Goal: Transaction & Acquisition: Purchase product/service

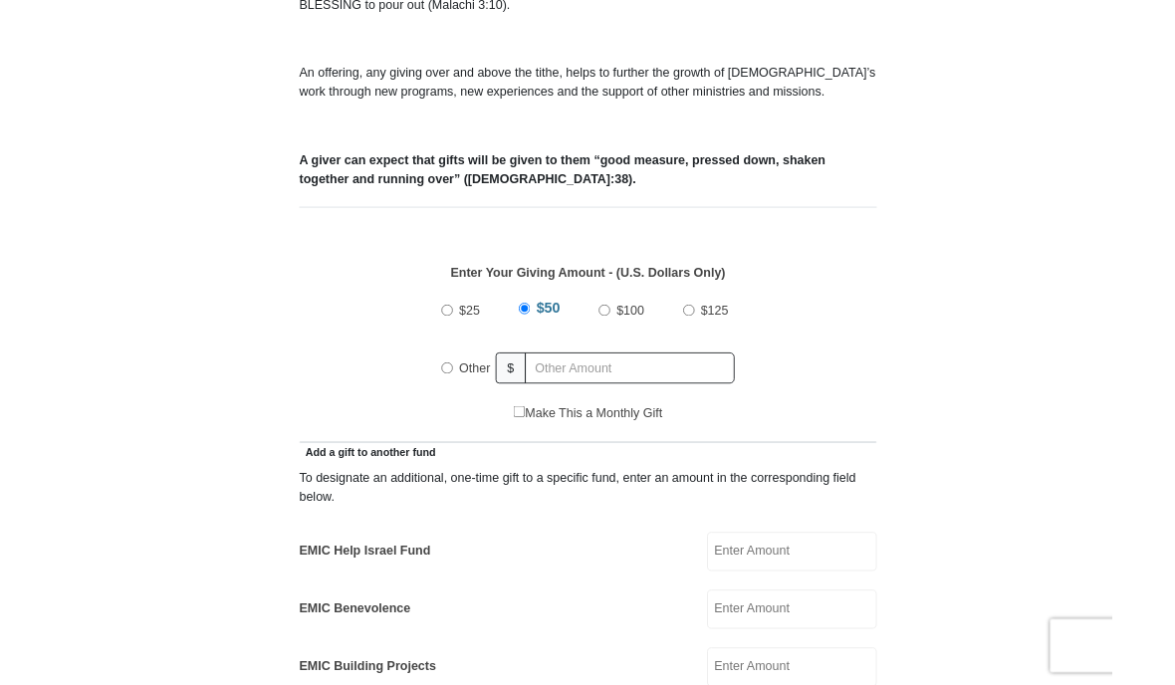
scroll to position [651, 0]
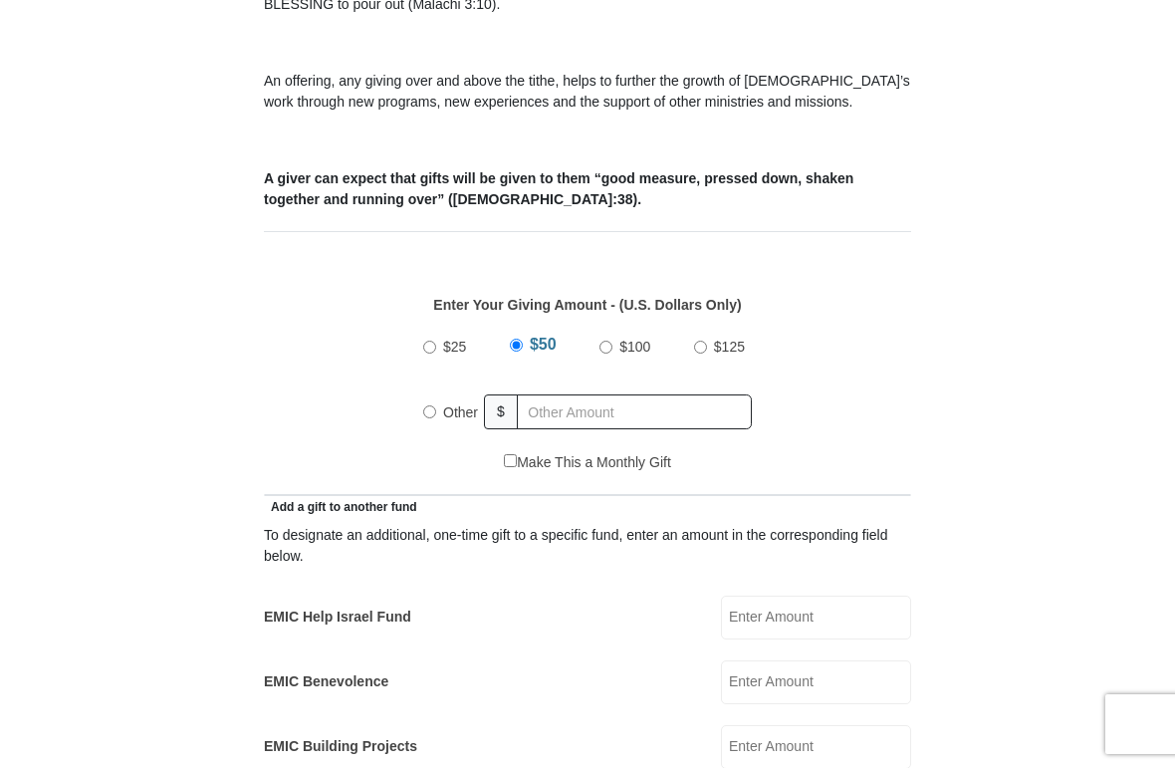
click at [432, 413] on input "Other" at bounding box center [429, 411] width 13 height 13
radio input "true"
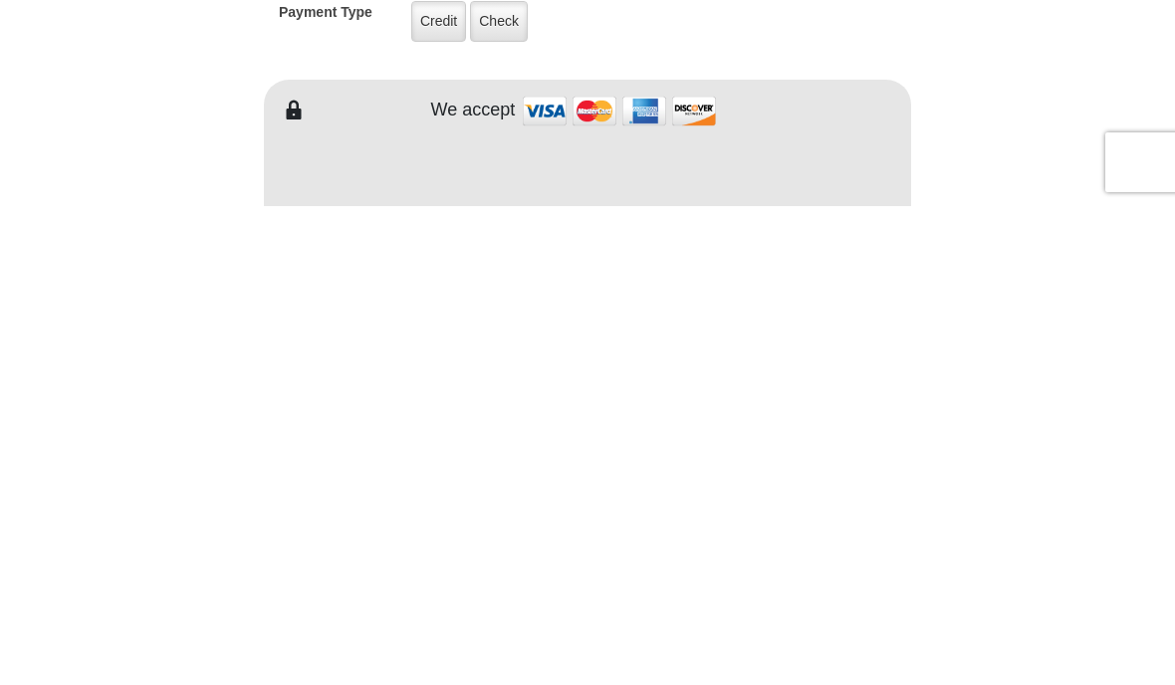
scroll to position [1179, 0]
type input "132.00"
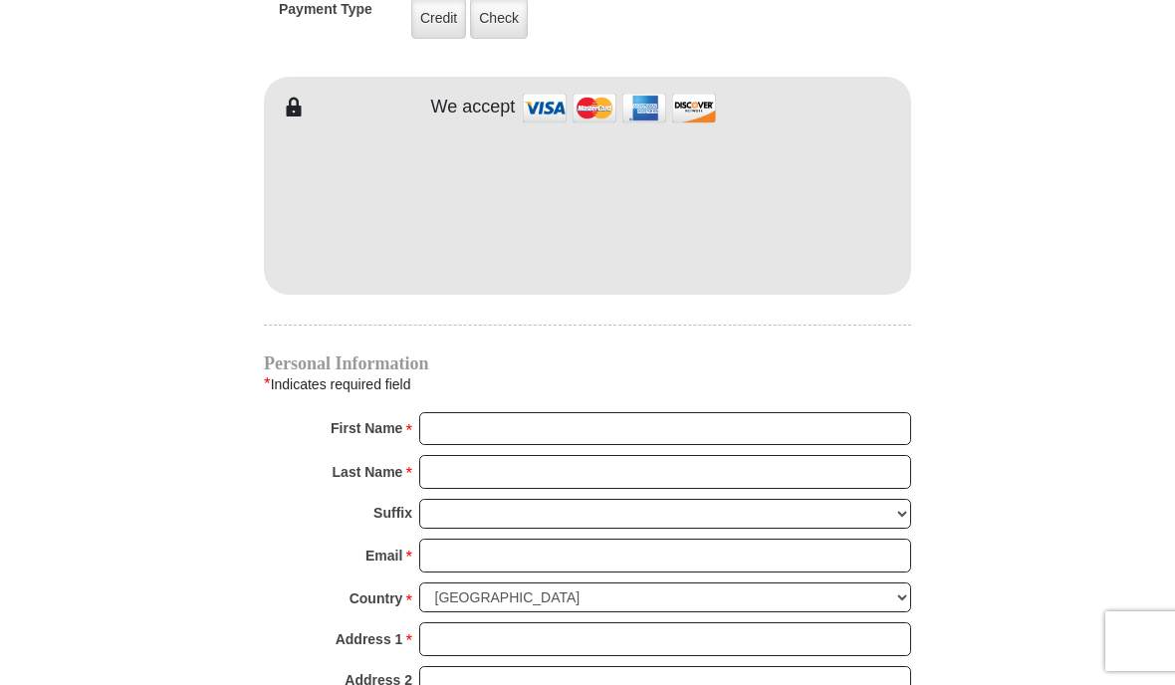
scroll to position [1659, 0]
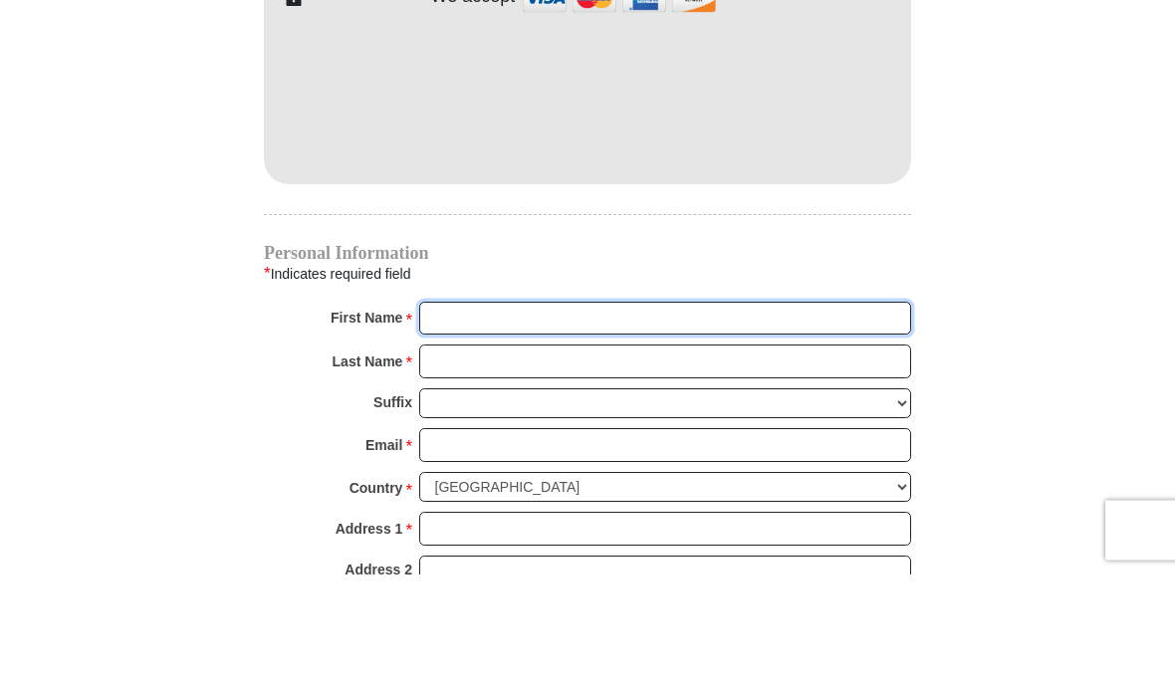
click at [570, 413] on input "First Name *" at bounding box center [665, 430] width 492 height 34
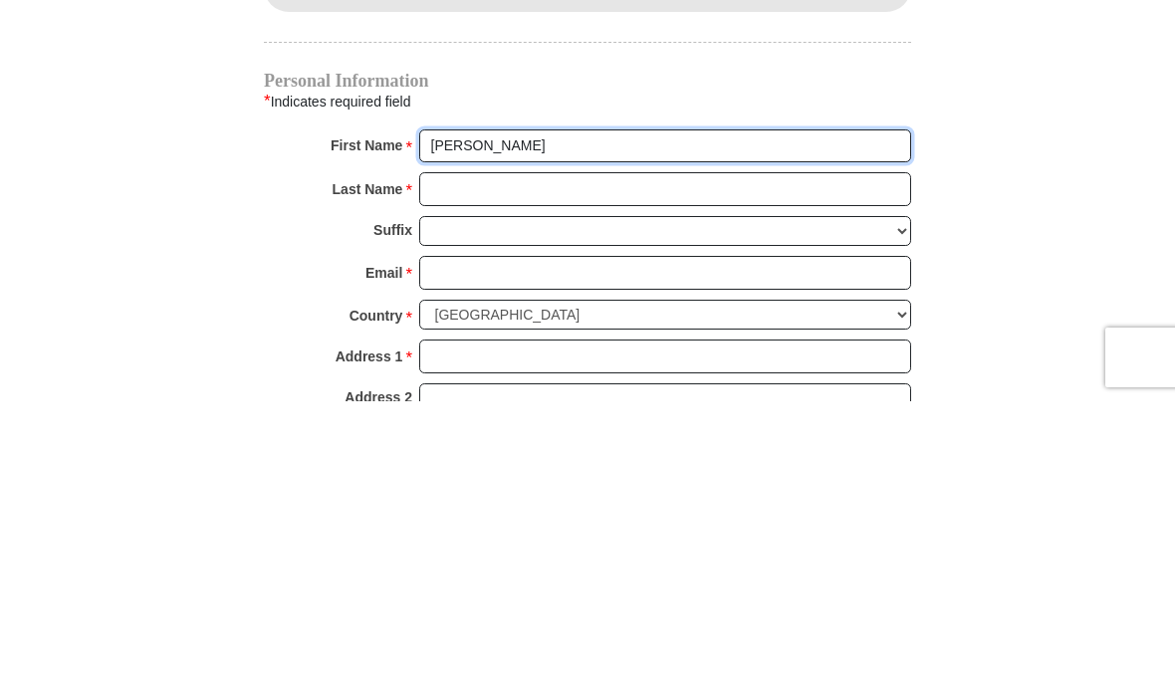
type input "[PERSON_NAME]"
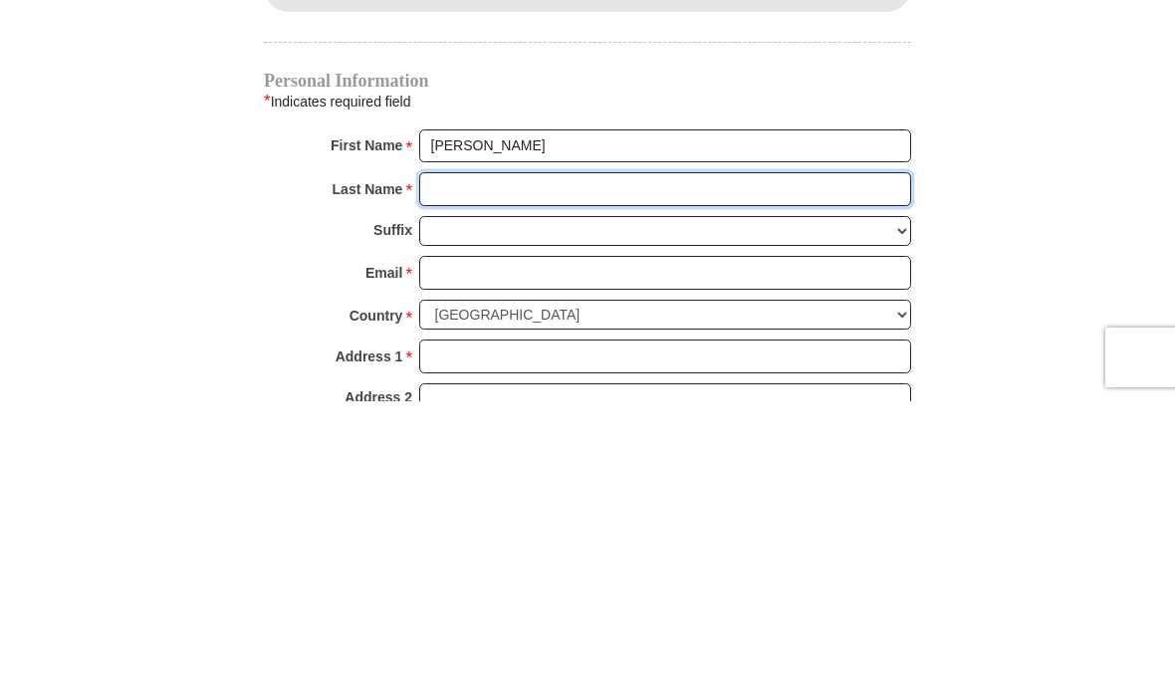
click at [544, 456] on input "Last Name *" at bounding box center [665, 473] width 492 height 34
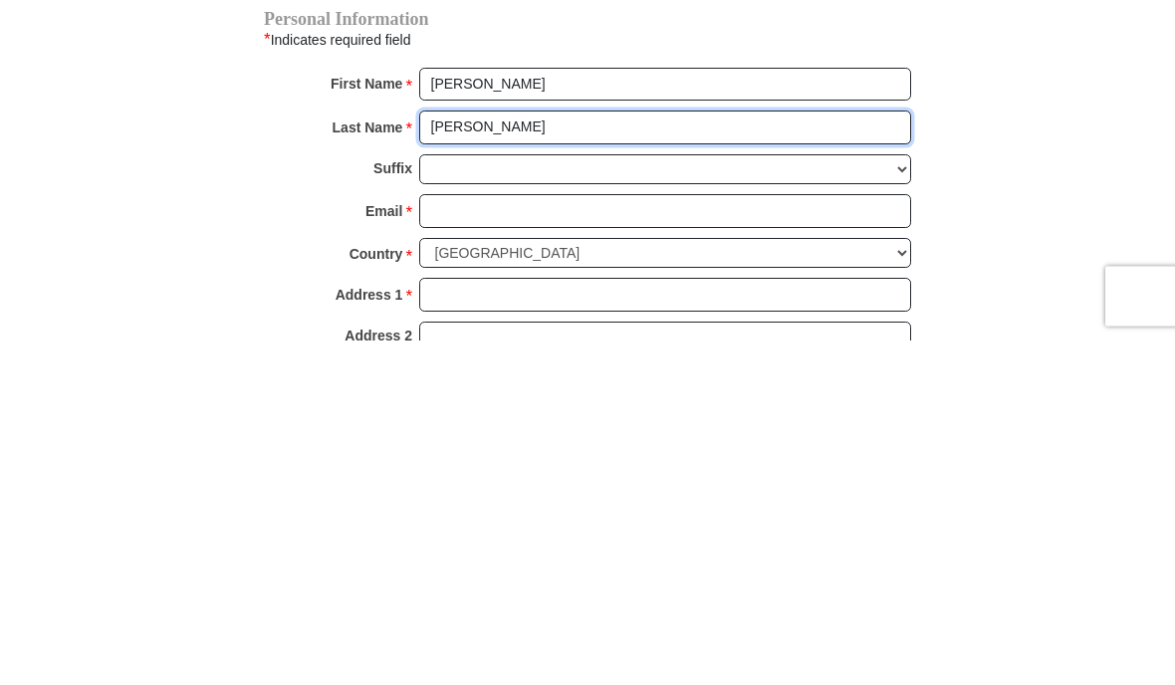
type input "[PERSON_NAME]"
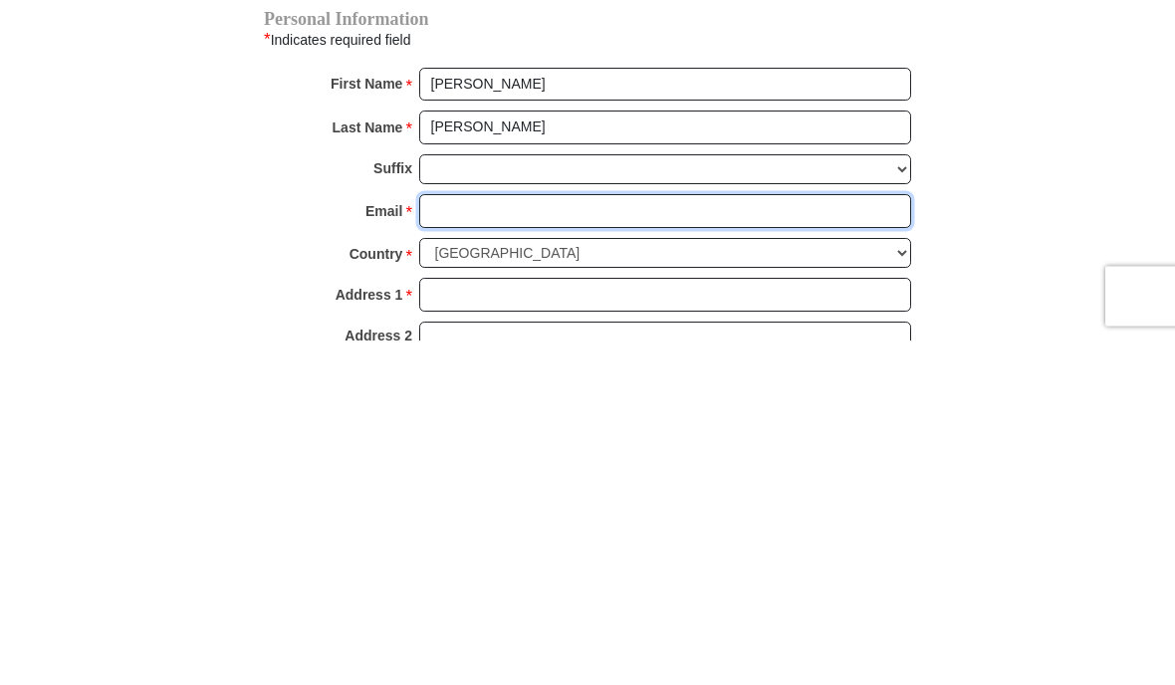
click at [575, 540] on input "Email *" at bounding box center [665, 557] width 492 height 34
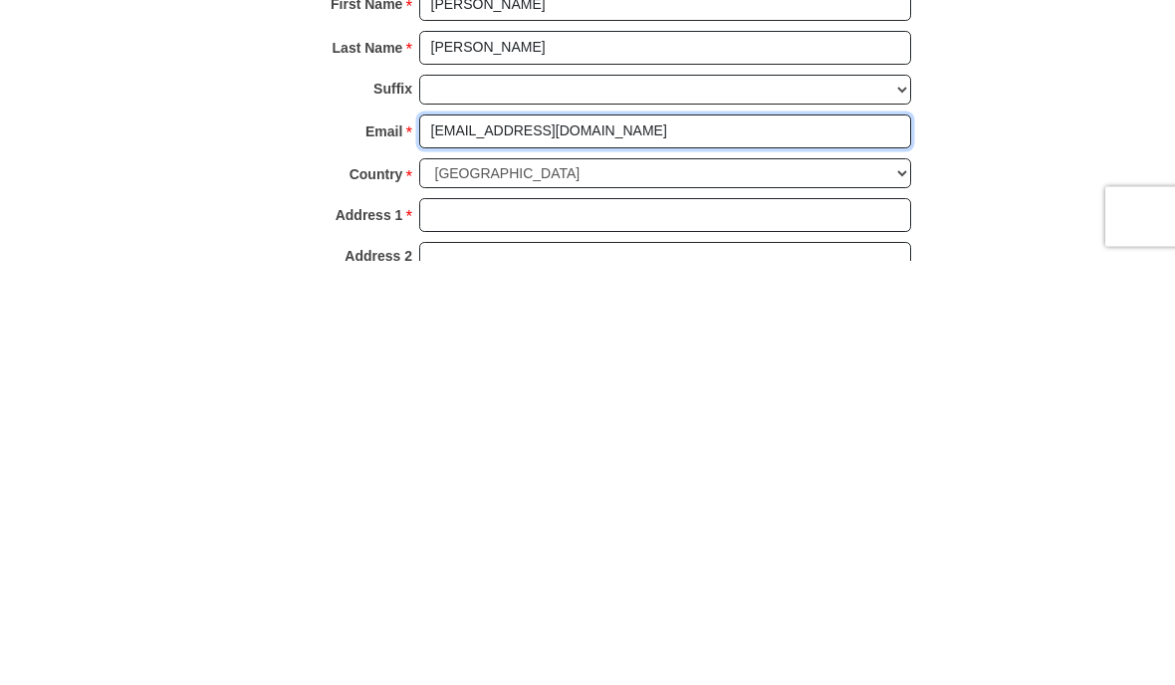
type input "[EMAIL_ADDRESS][DOMAIN_NAME]"
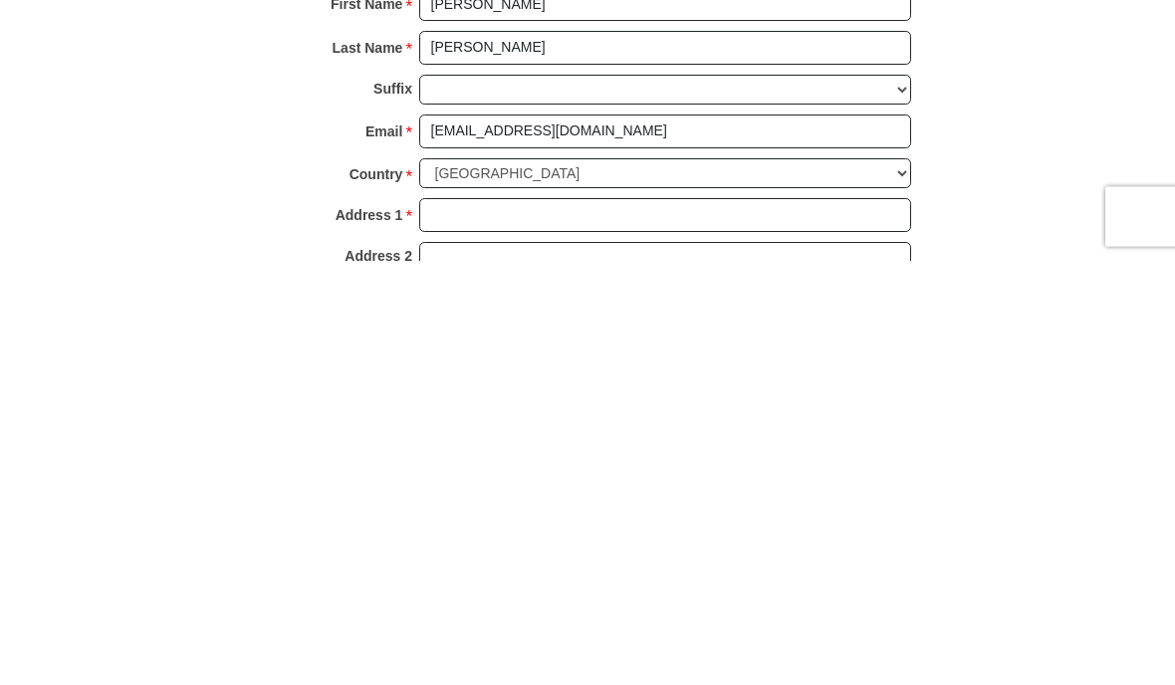
click at [624, 624] on input "Address 1 *" at bounding box center [665, 641] width 492 height 34
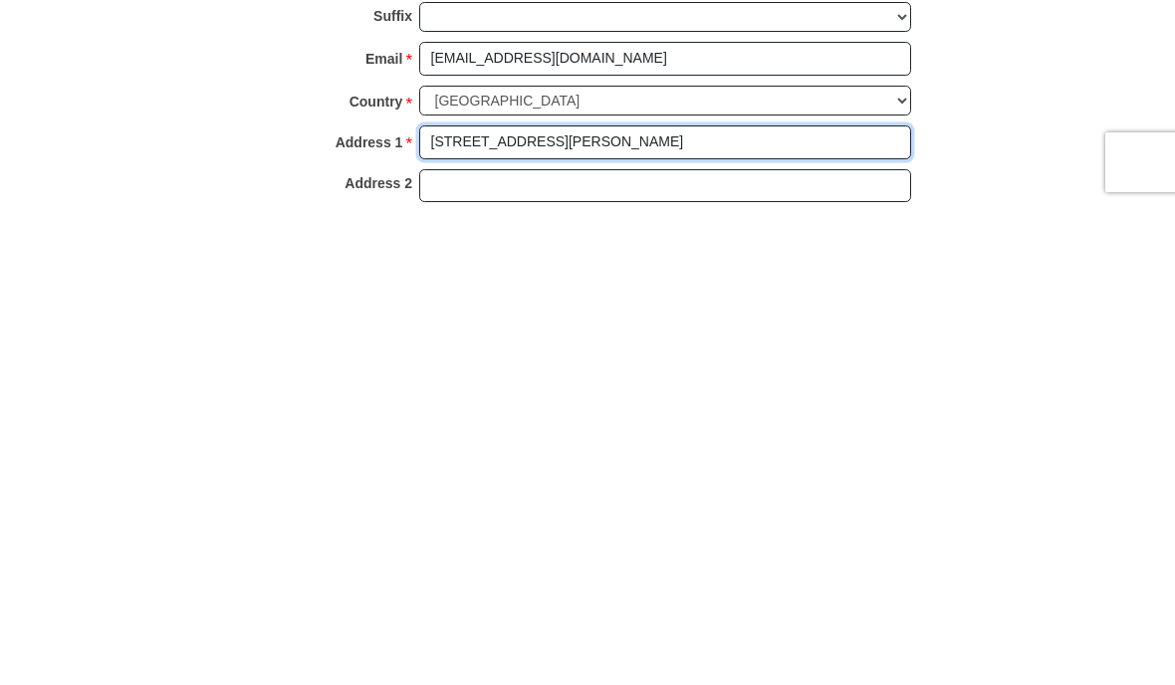
scroll to position [1687, 0]
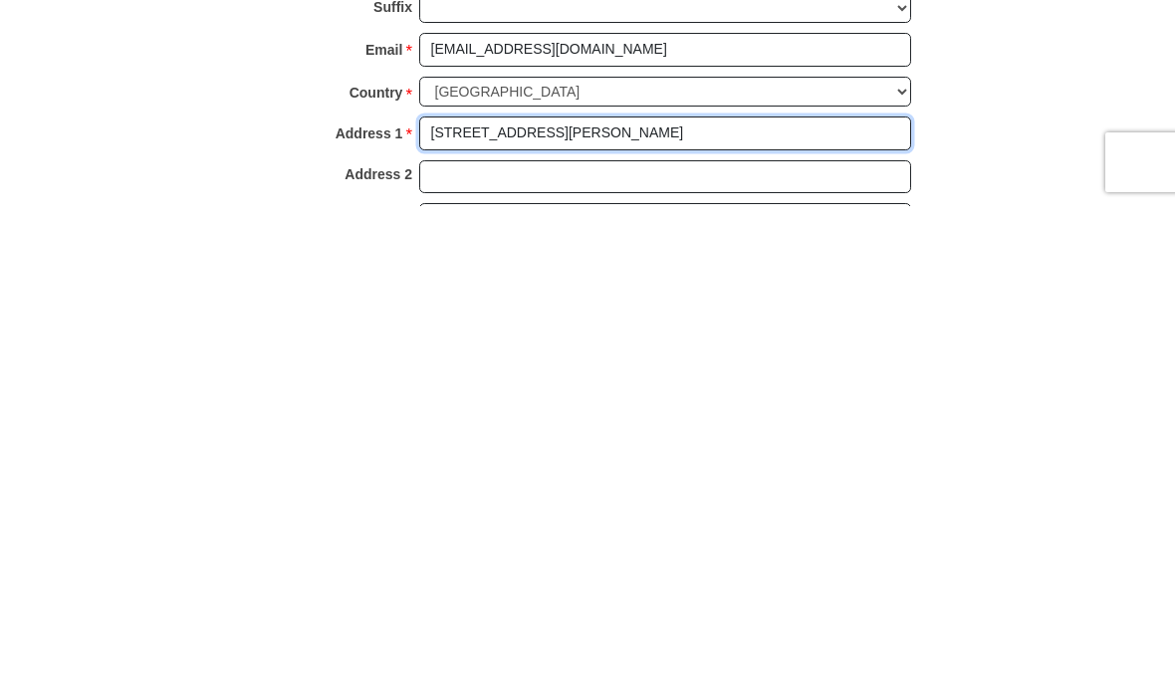
type input "[STREET_ADDRESS][PERSON_NAME]"
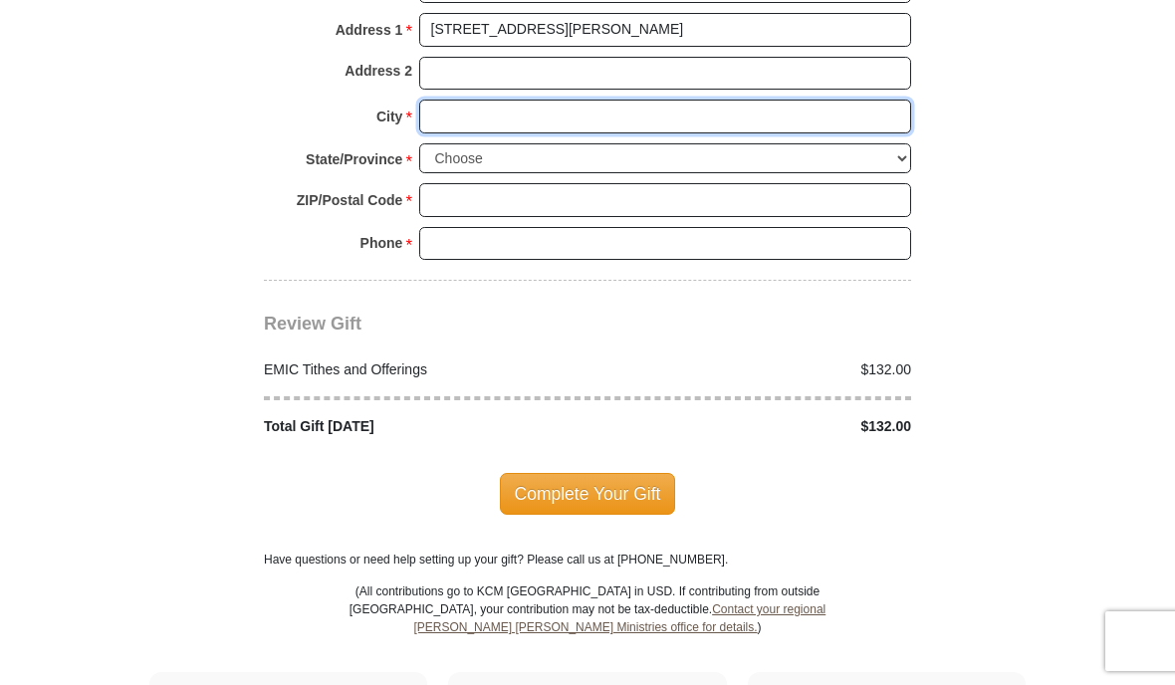
click at [472, 111] on input "City *" at bounding box center [665, 117] width 492 height 34
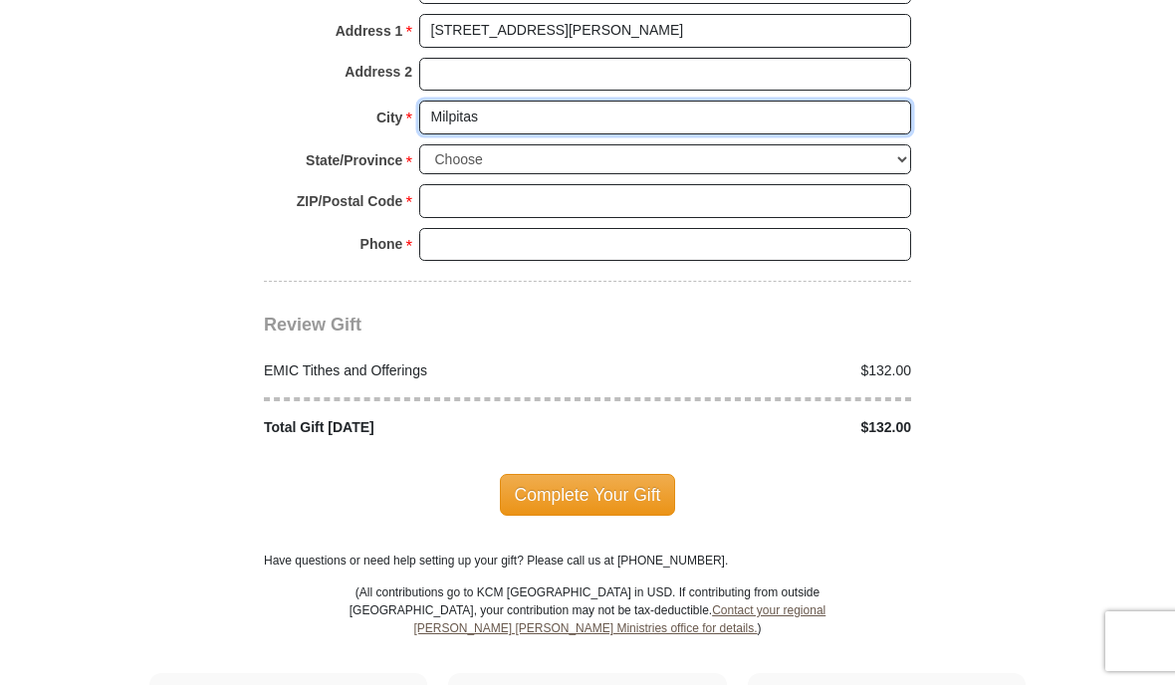
type input "Milpitas"
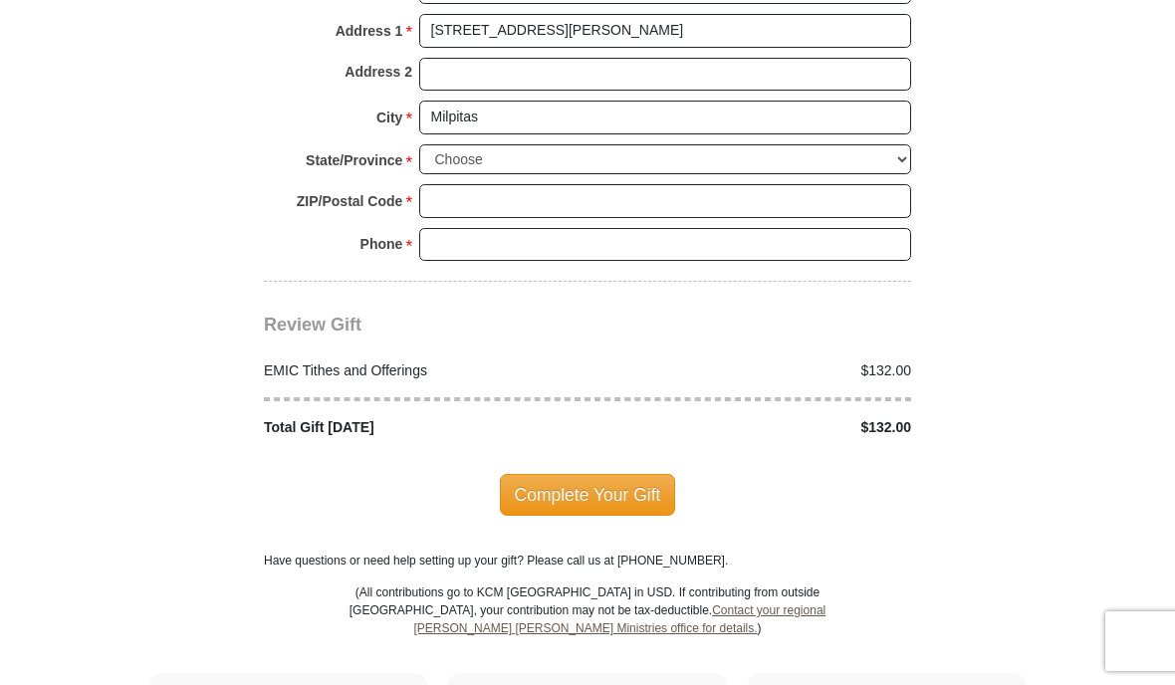
click at [898, 144] on select "Choose [US_STATE] [US_STATE] [US_STATE] [US_STATE] [US_STATE] Armed Forces Amer…" at bounding box center [665, 159] width 492 height 31
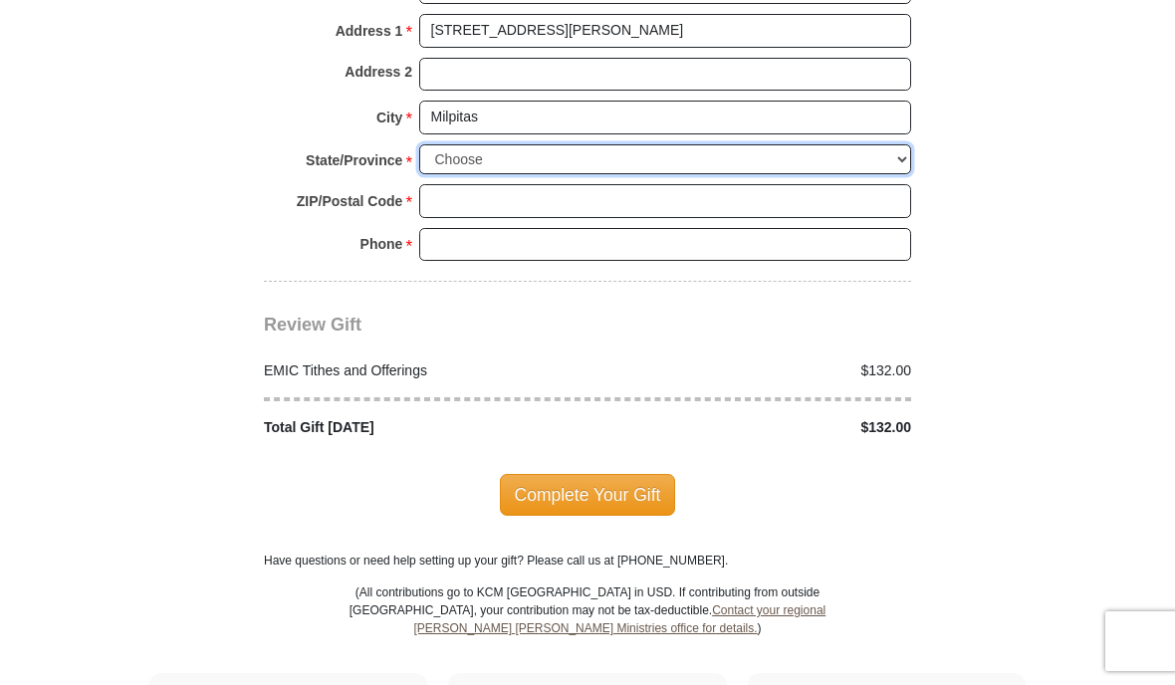
scroll to position [2269, 0]
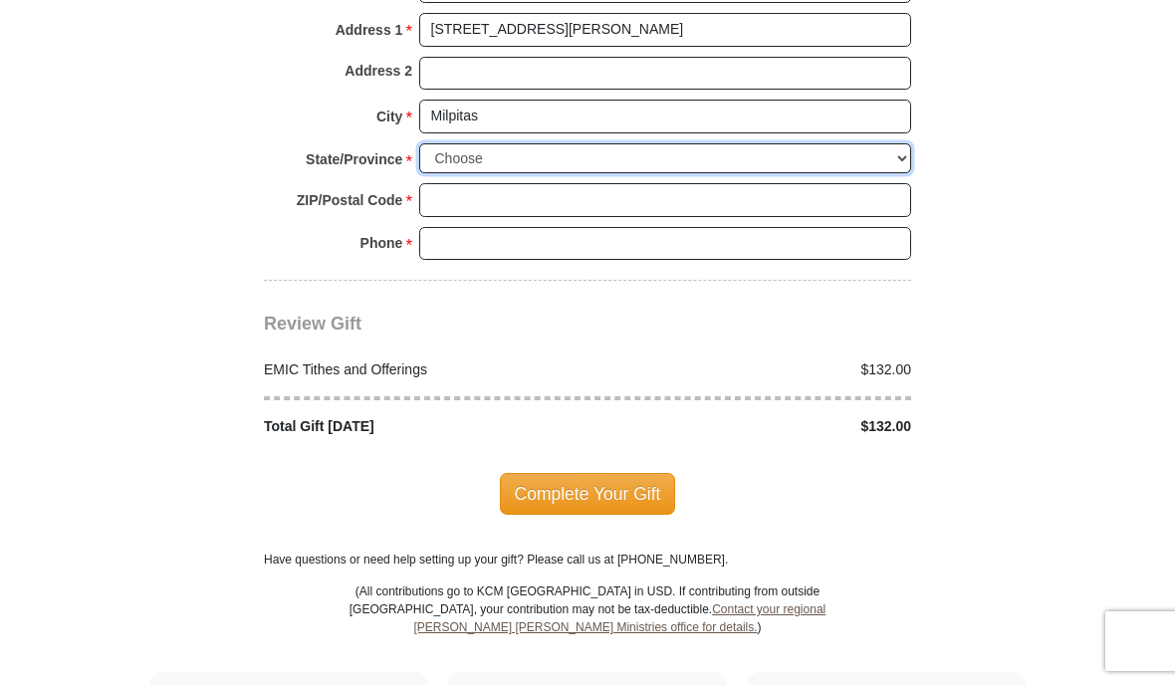
select select "CA"
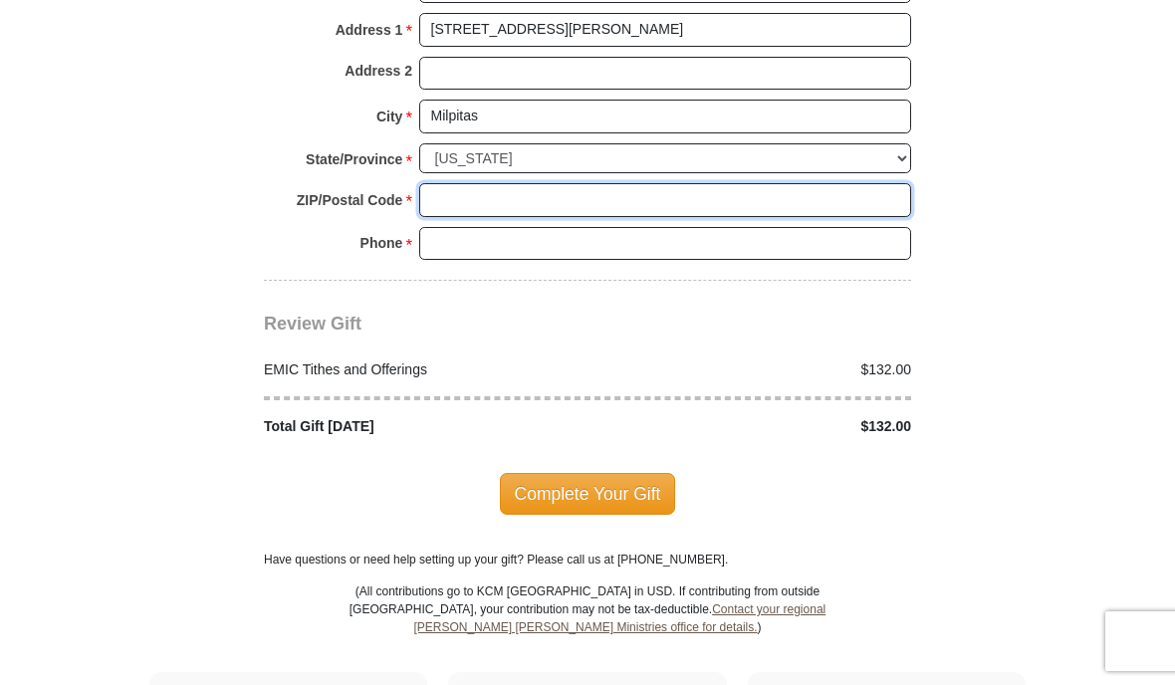
click at [497, 183] on input "ZIP/Postal Code *" at bounding box center [665, 200] width 492 height 34
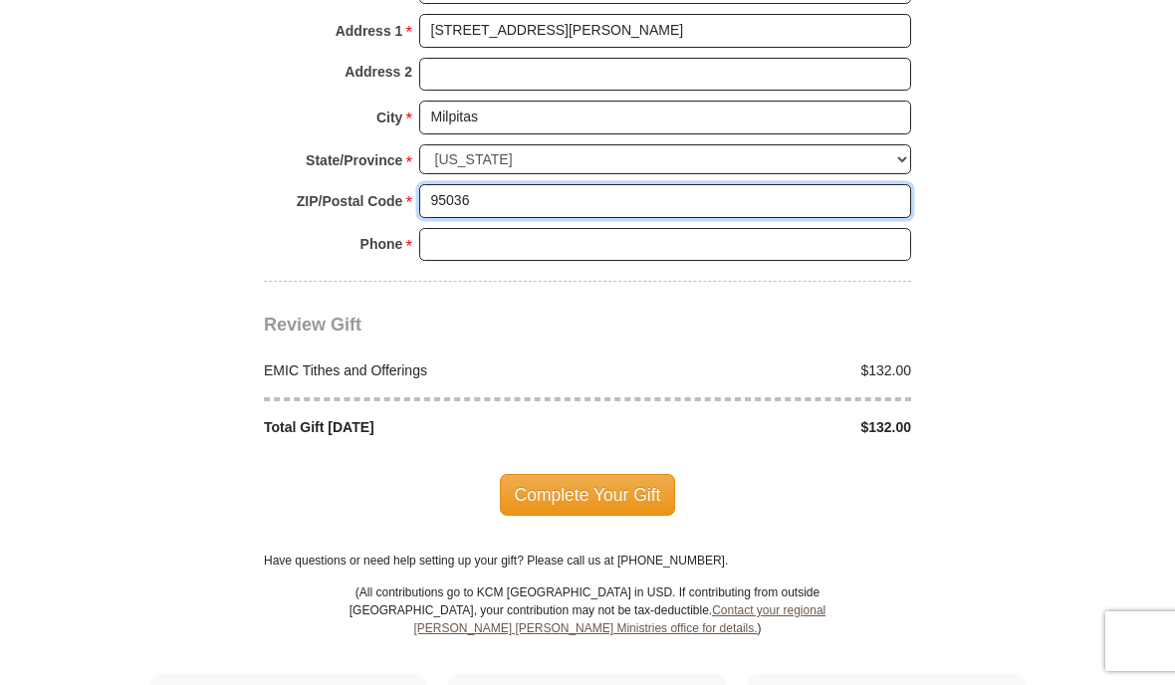
type input "95036"
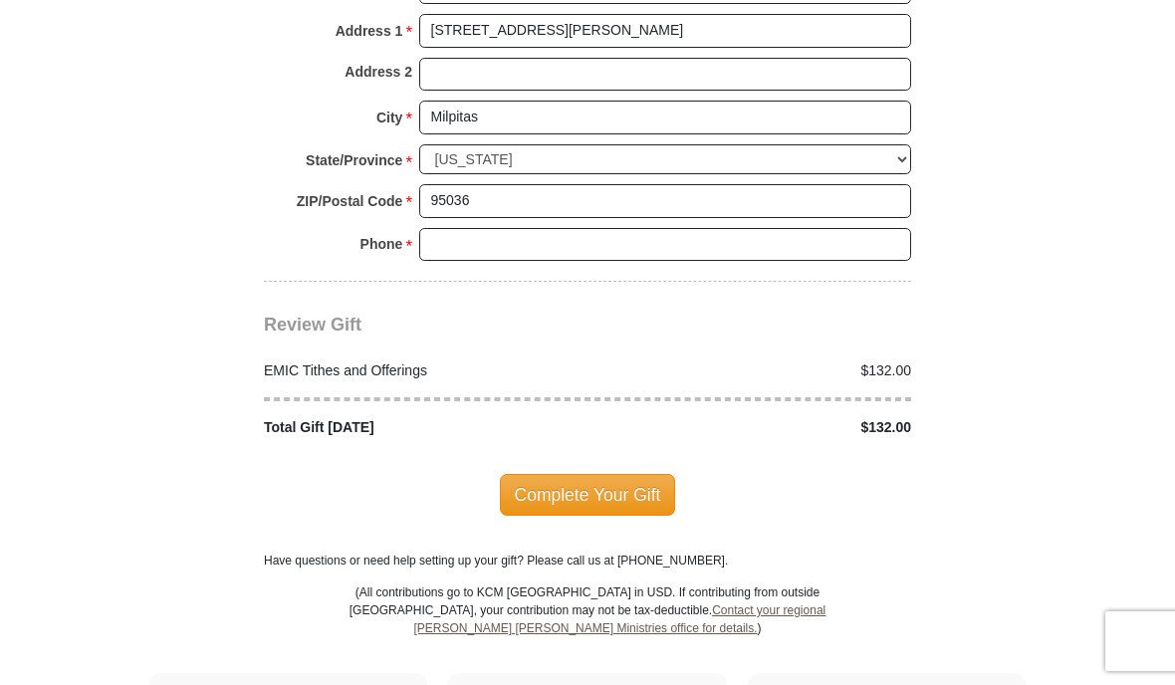
click at [530, 229] on input "Phone * *" at bounding box center [665, 245] width 492 height 34
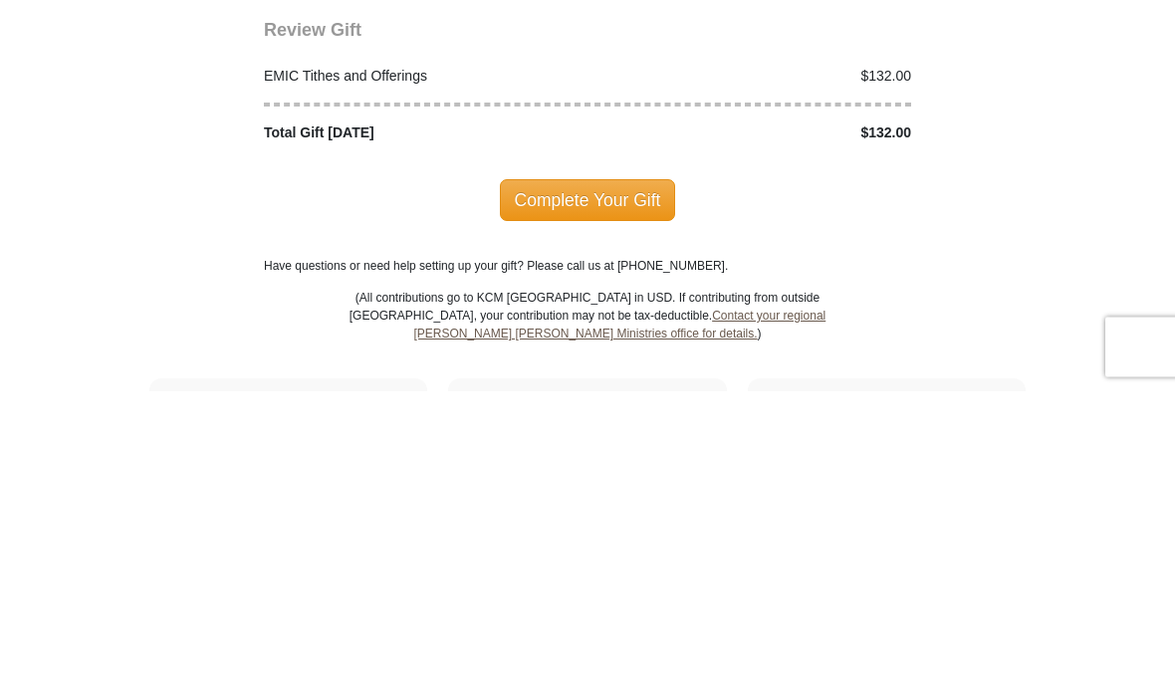
type input "4089905013"
click at [585, 474] on span "Complete Your Gift" at bounding box center [588, 495] width 176 height 42
